Goal: Entertainment & Leisure: Consume media (video, audio)

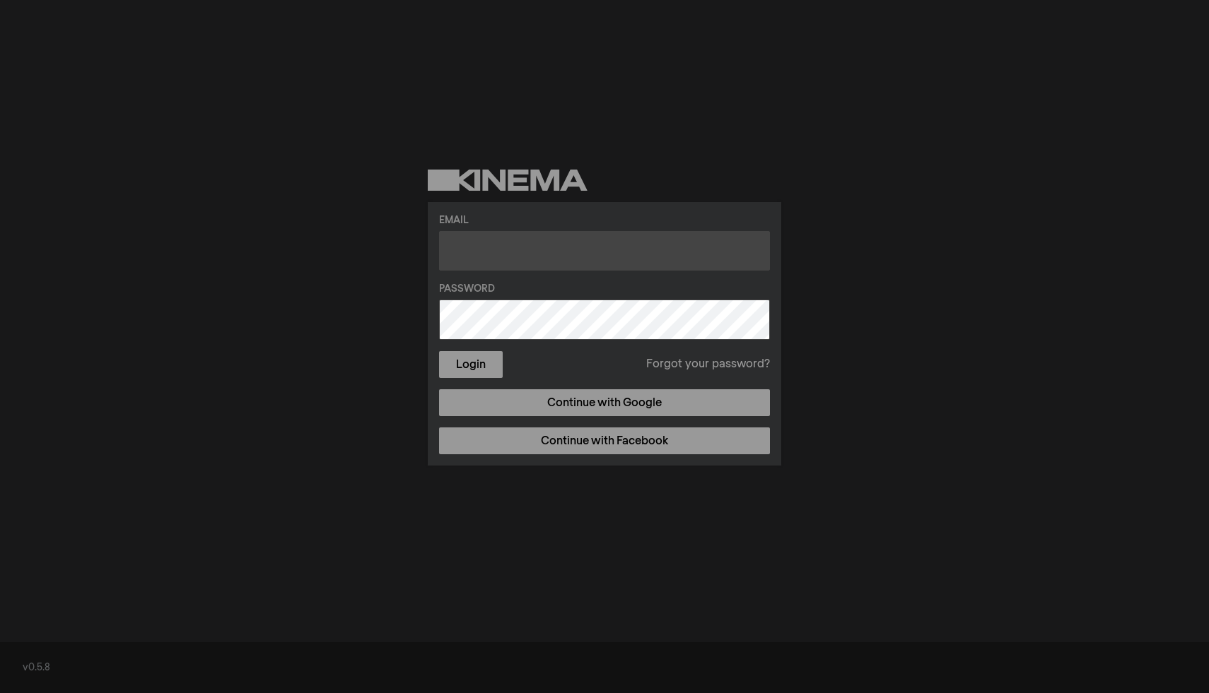
click at [565, 247] on input "text" at bounding box center [604, 251] width 331 height 40
type input "carmimac0906@gmail.com"
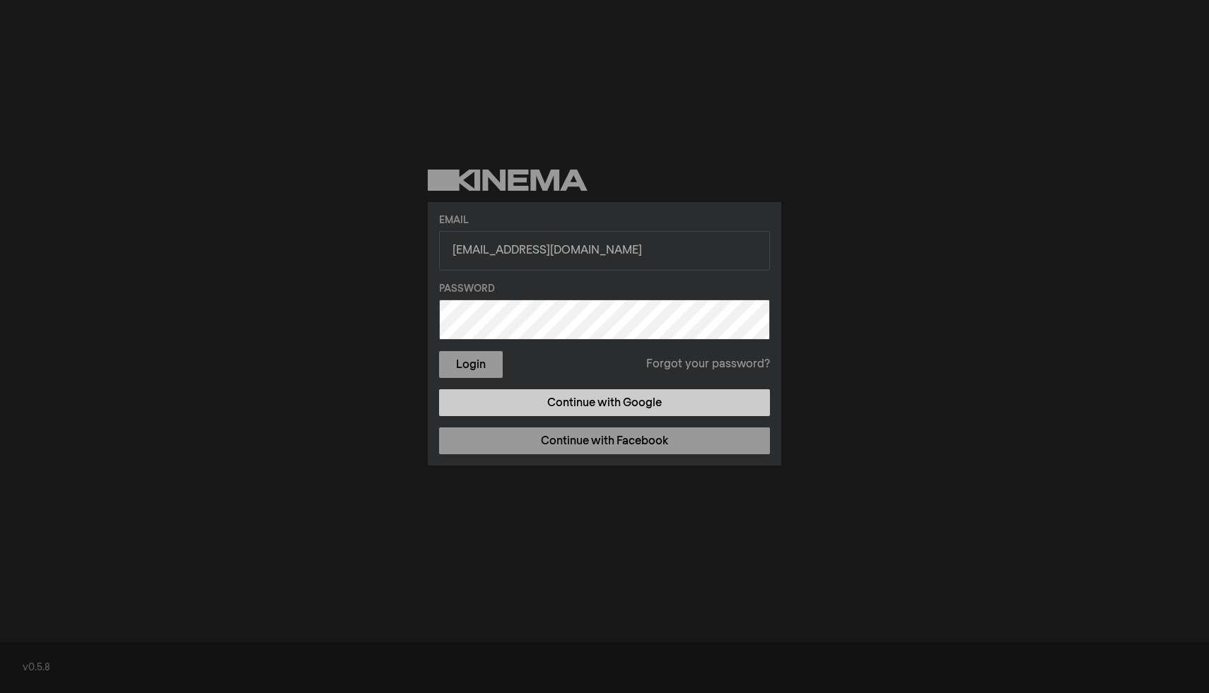
click at [618, 411] on link "Continue with Google" at bounding box center [604, 402] width 331 height 27
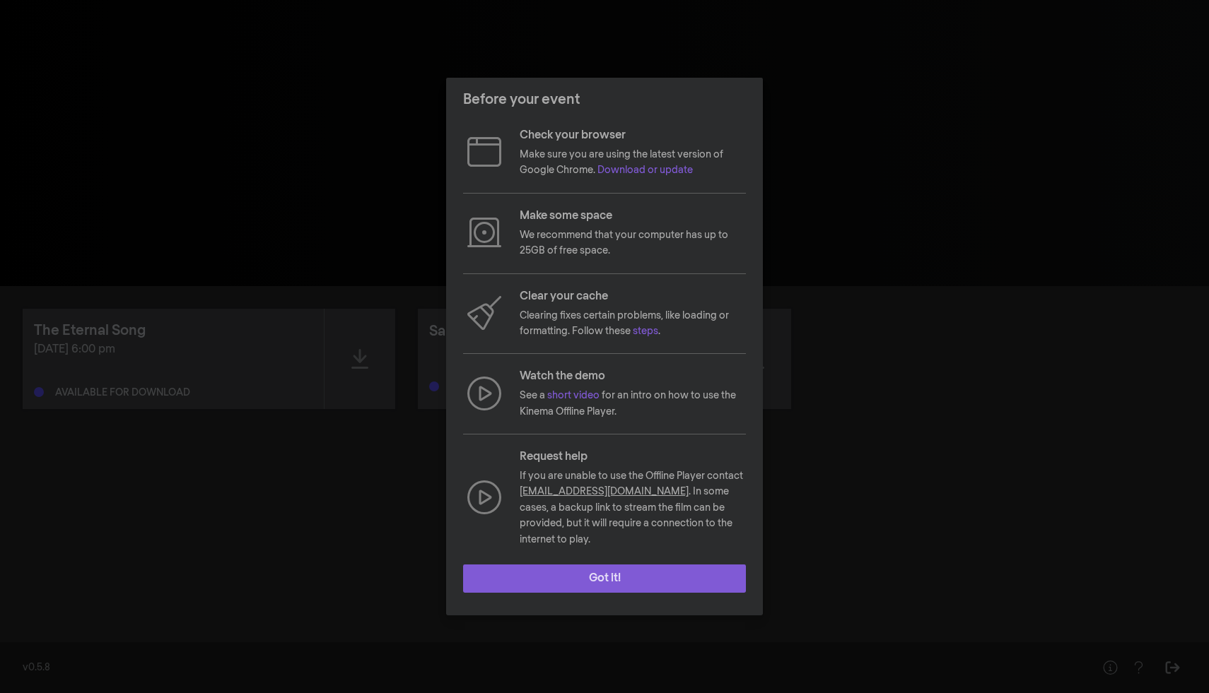
click at [693, 577] on button "Got it!" at bounding box center [604, 579] width 283 height 28
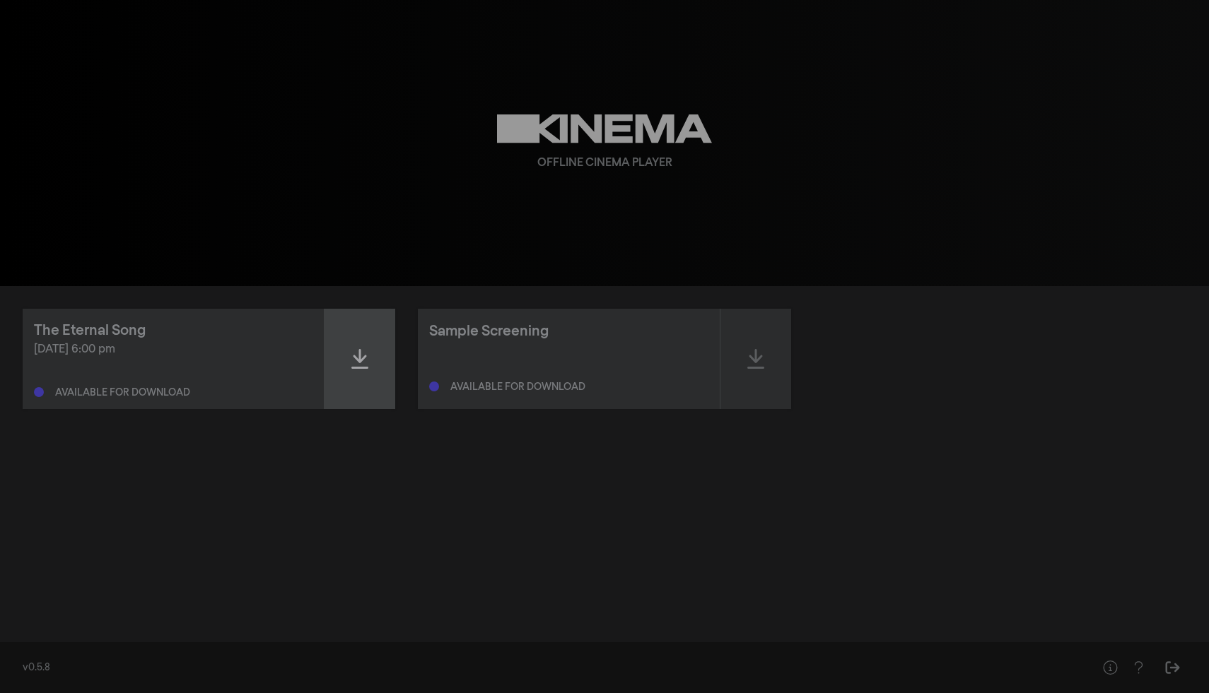
click at [356, 357] on icon at bounding box center [359, 359] width 17 height 20
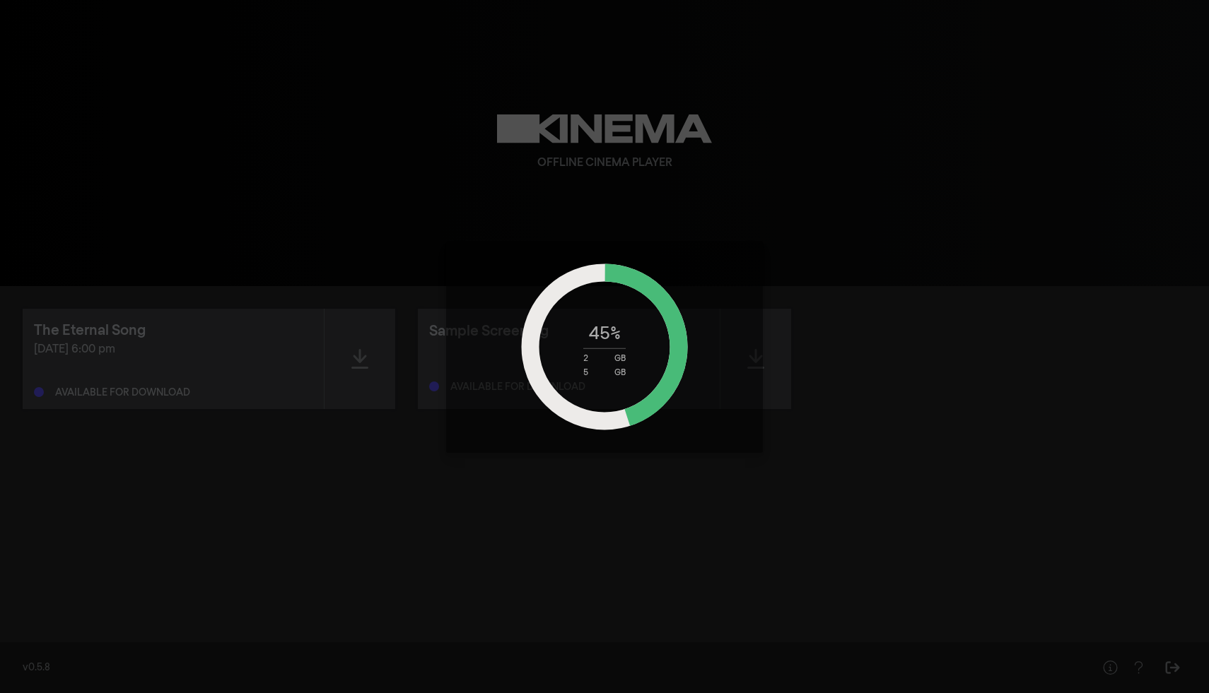
click at [855, 186] on div "45 % 2 GB 5 GB" at bounding box center [604, 346] width 1209 height 693
click at [965, 169] on div "45 % 2 GB 5 GB" at bounding box center [604, 346] width 1209 height 693
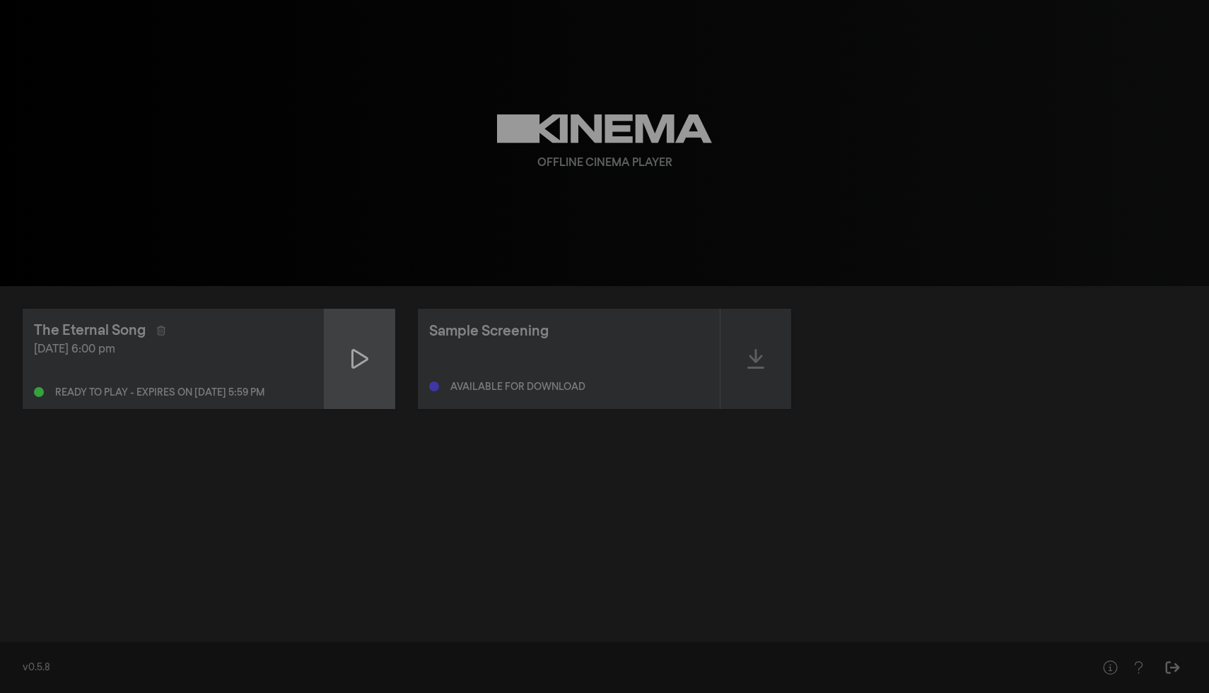
click at [331, 373] on div at bounding box center [359, 359] width 71 height 100
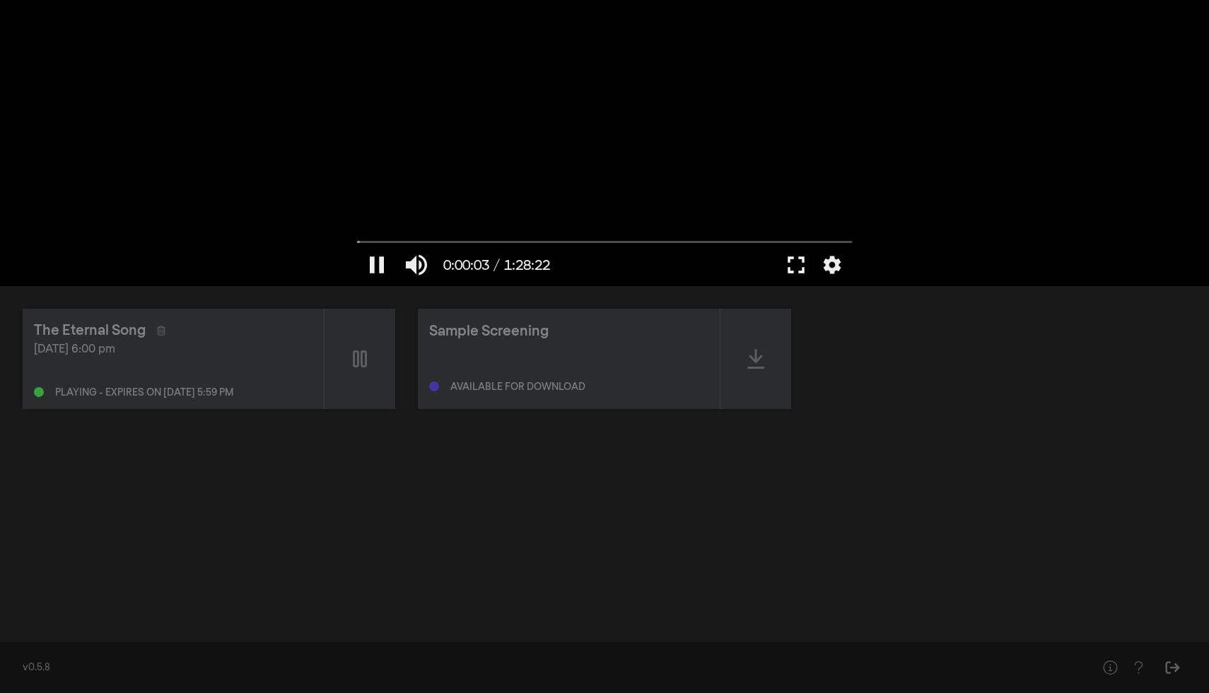
click at [785, 264] on button "fullscreen" at bounding box center [796, 265] width 40 height 42
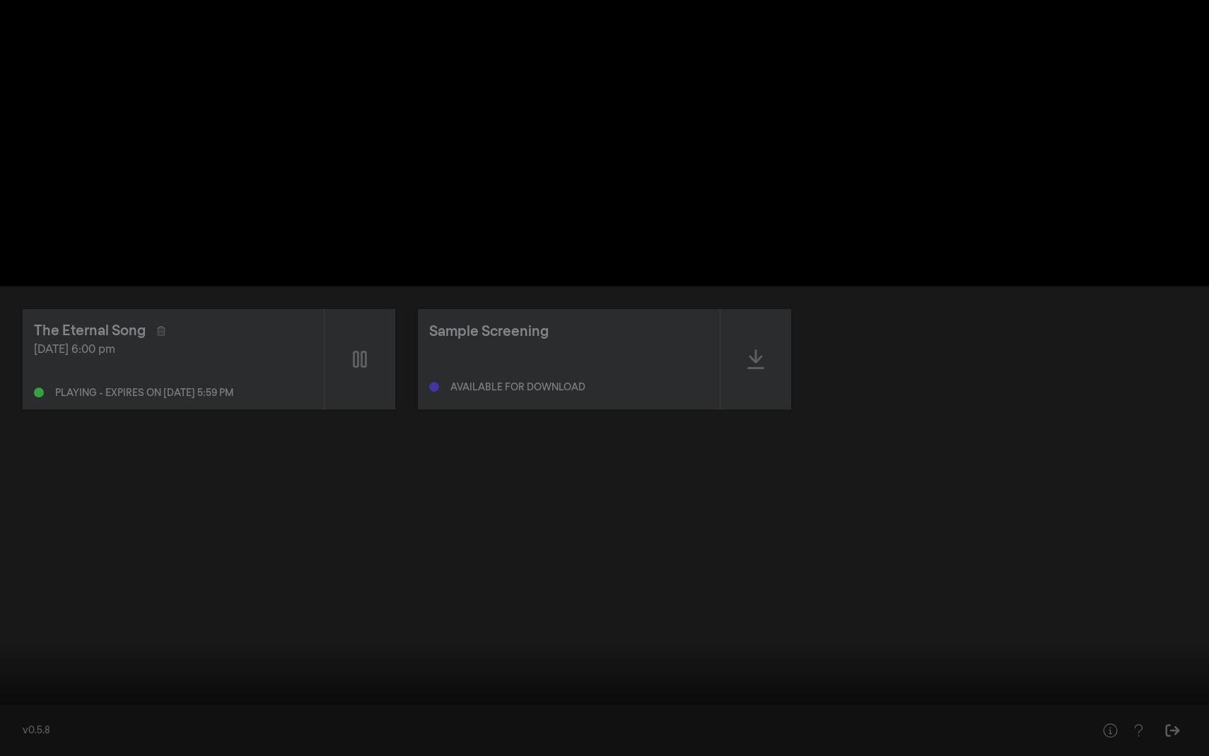
click at [785, 327] on div at bounding box center [604, 378] width 1209 height 756
type input "4.108254"
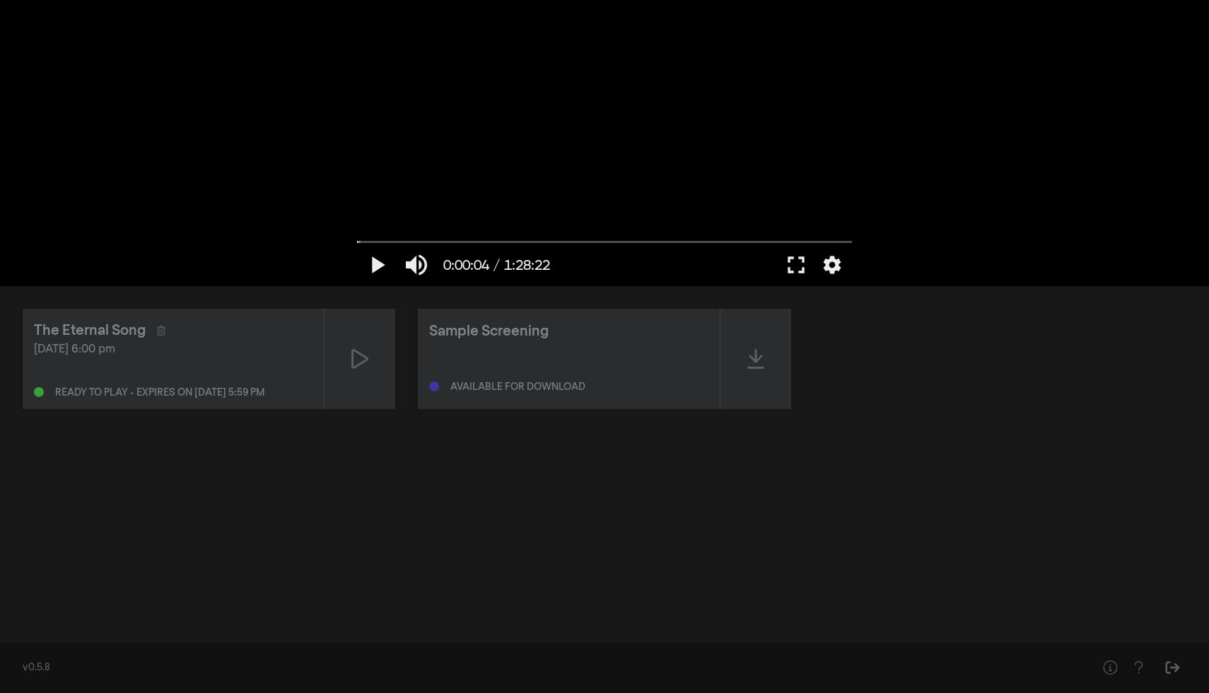
click at [949, 152] on div "play_arrow 0:00:04 / 1:28:22 volume_up fullscreen settings closed_caption Capti…" at bounding box center [604, 143] width 1209 height 286
